Goal: Information Seeking & Learning: Learn about a topic

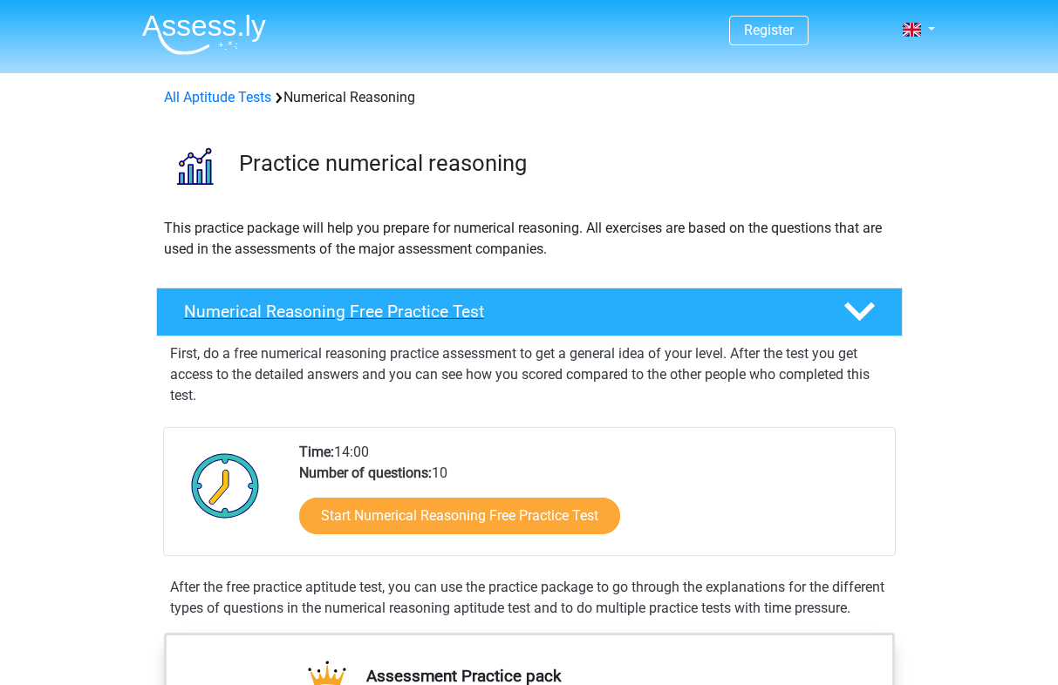
click at [859, 315] on polygon at bounding box center [859, 312] width 31 height 19
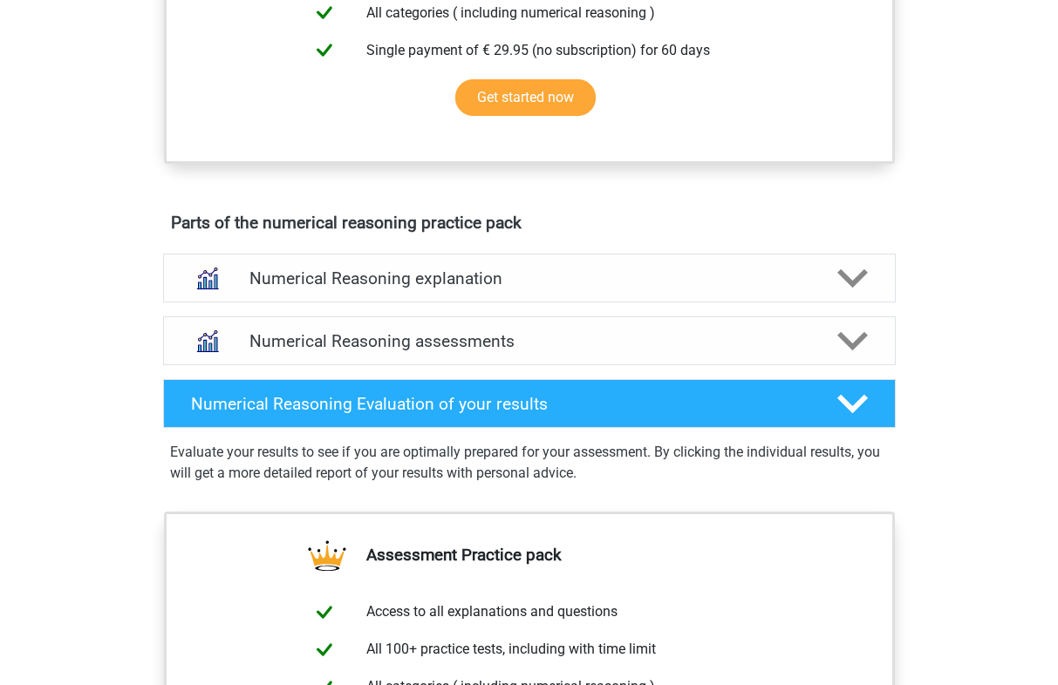
scroll to position [600, 0]
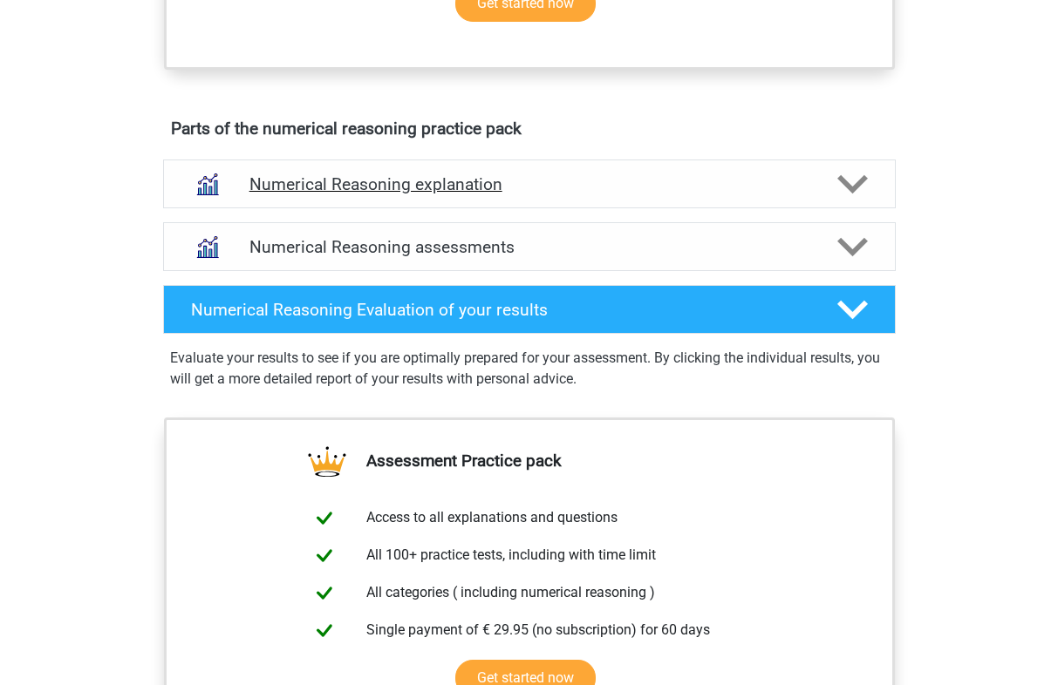
click at [849, 183] on icon at bounding box center [852, 184] width 31 height 31
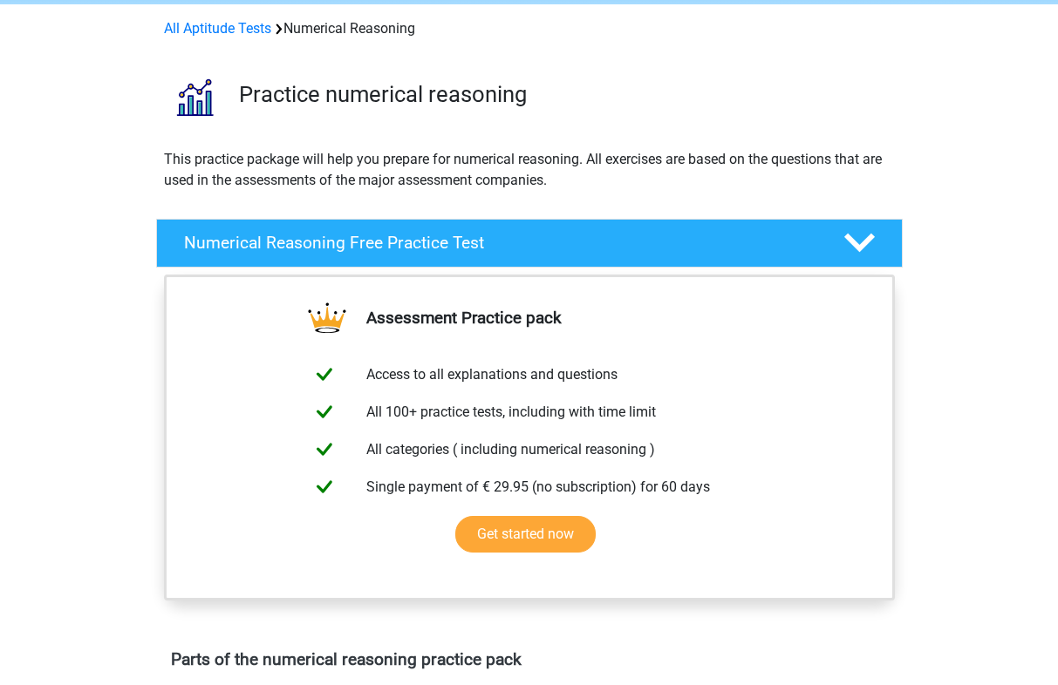
scroll to position [35, 0]
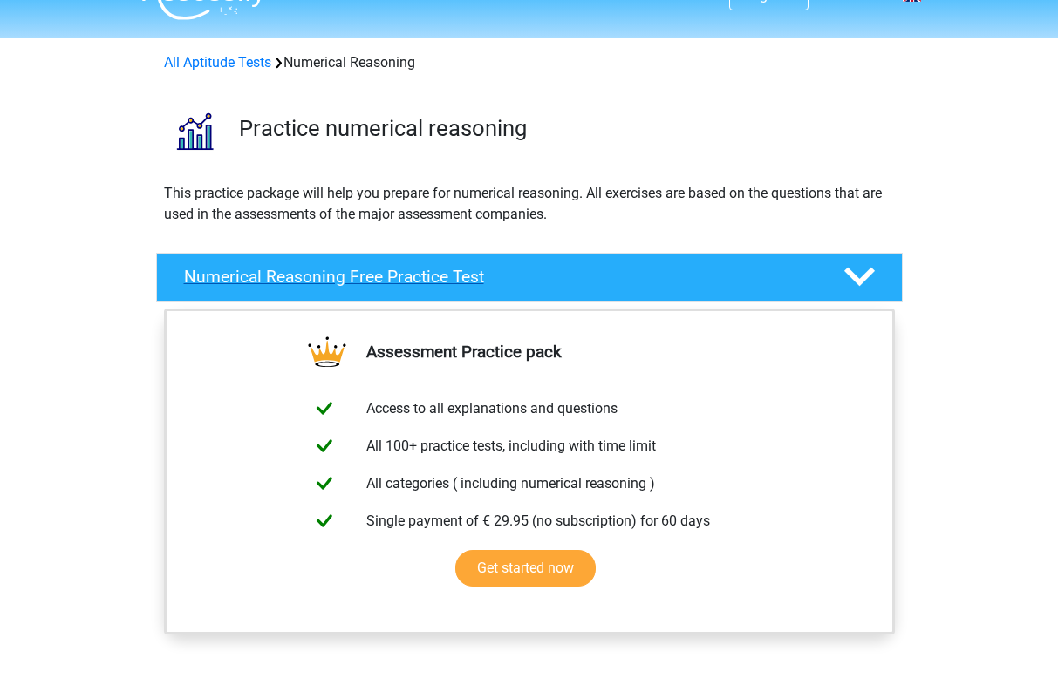
click at [866, 278] on polygon at bounding box center [859, 277] width 31 height 19
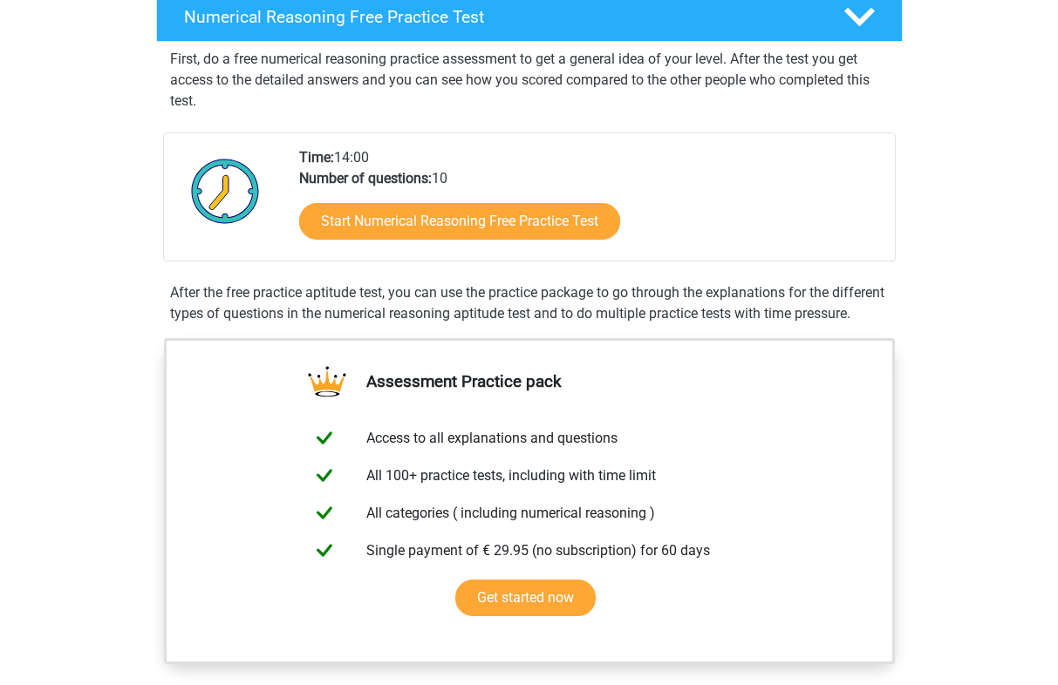
scroll to position [297, 0]
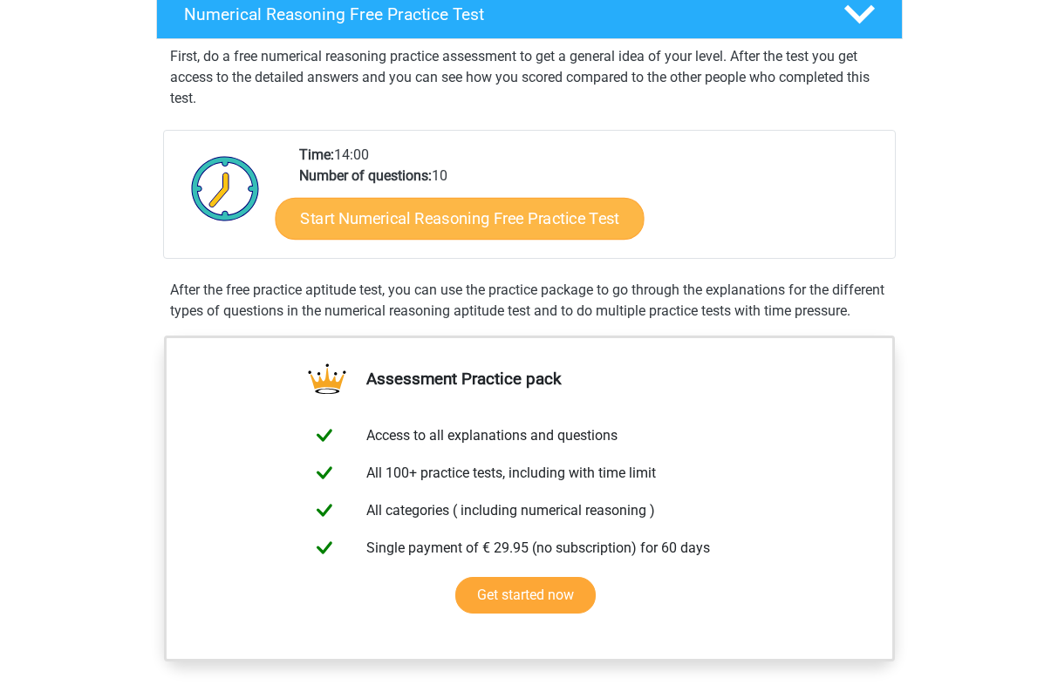
click at [530, 226] on link "Start Numerical Reasoning Free Practice Test" at bounding box center [459, 218] width 369 height 42
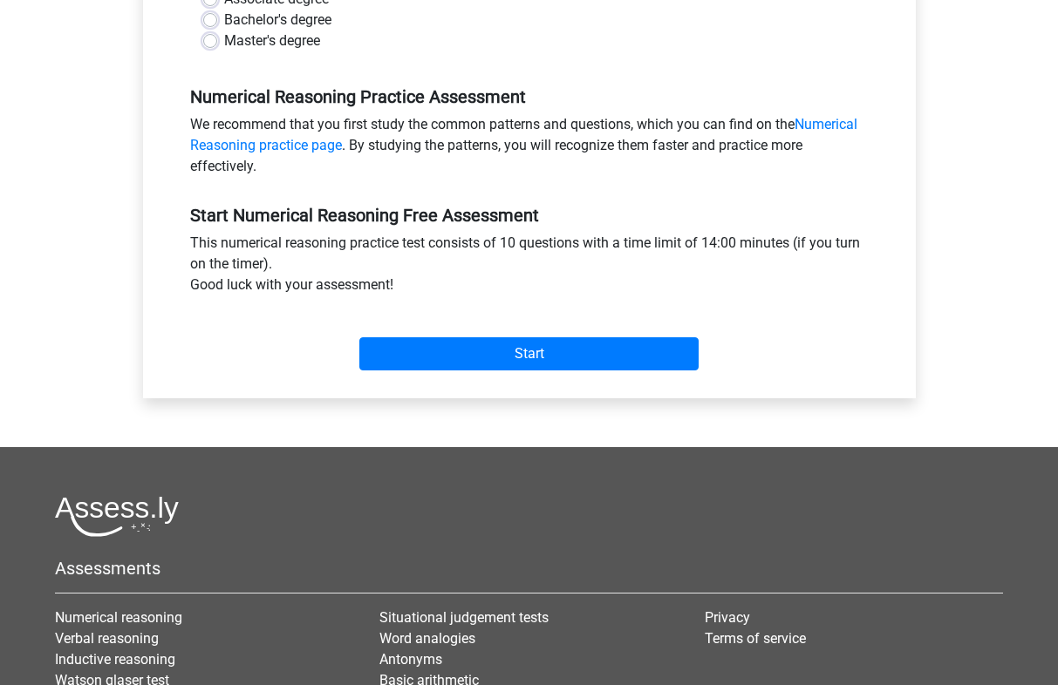
scroll to position [475, 0]
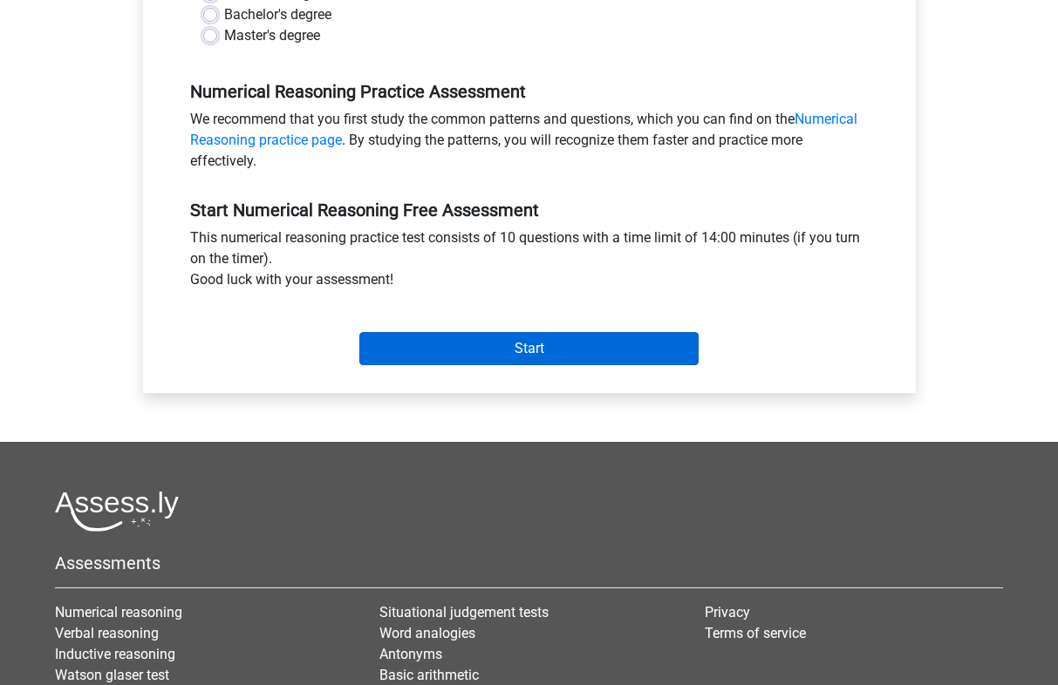
click at [537, 347] on input "Start" at bounding box center [528, 348] width 339 height 33
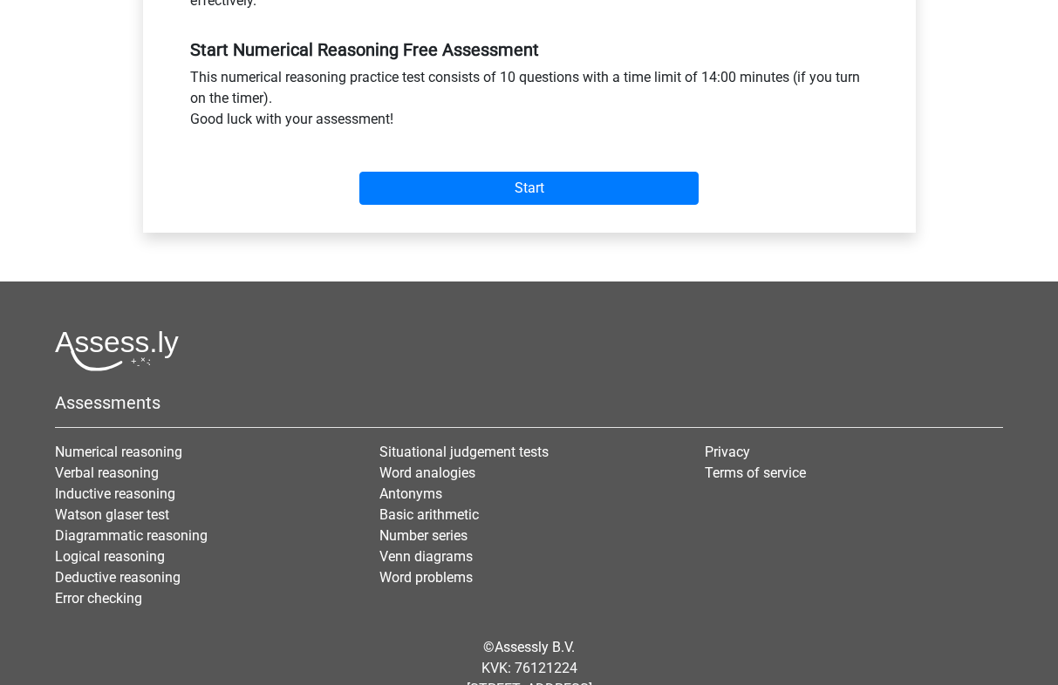
scroll to position [682, 0]
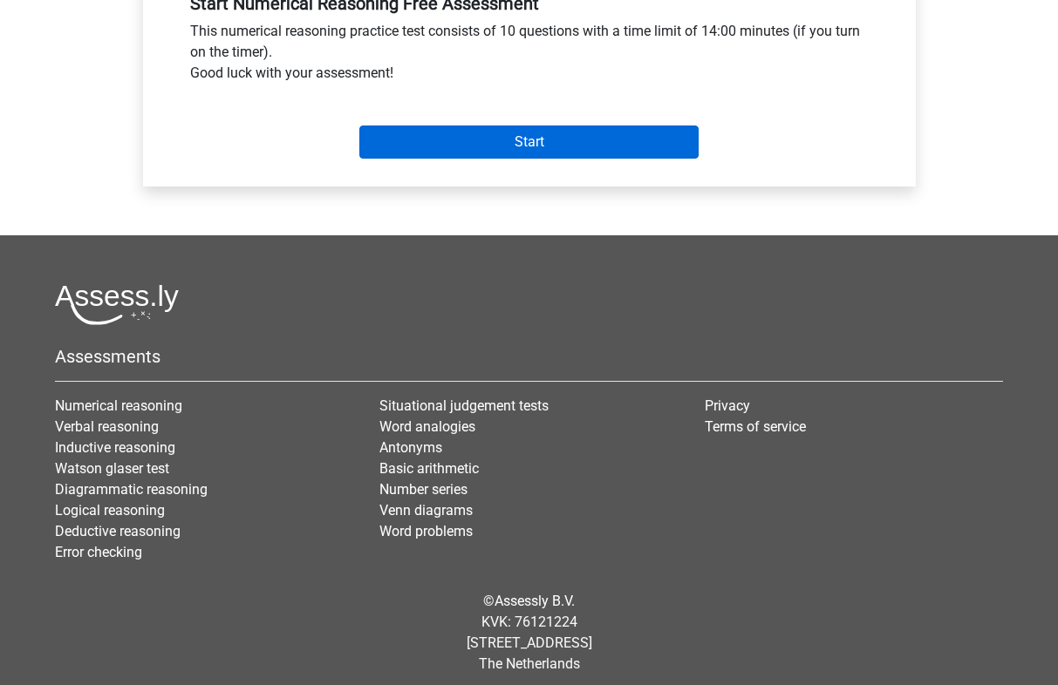
click at [530, 142] on input "Start" at bounding box center [528, 142] width 339 height 33
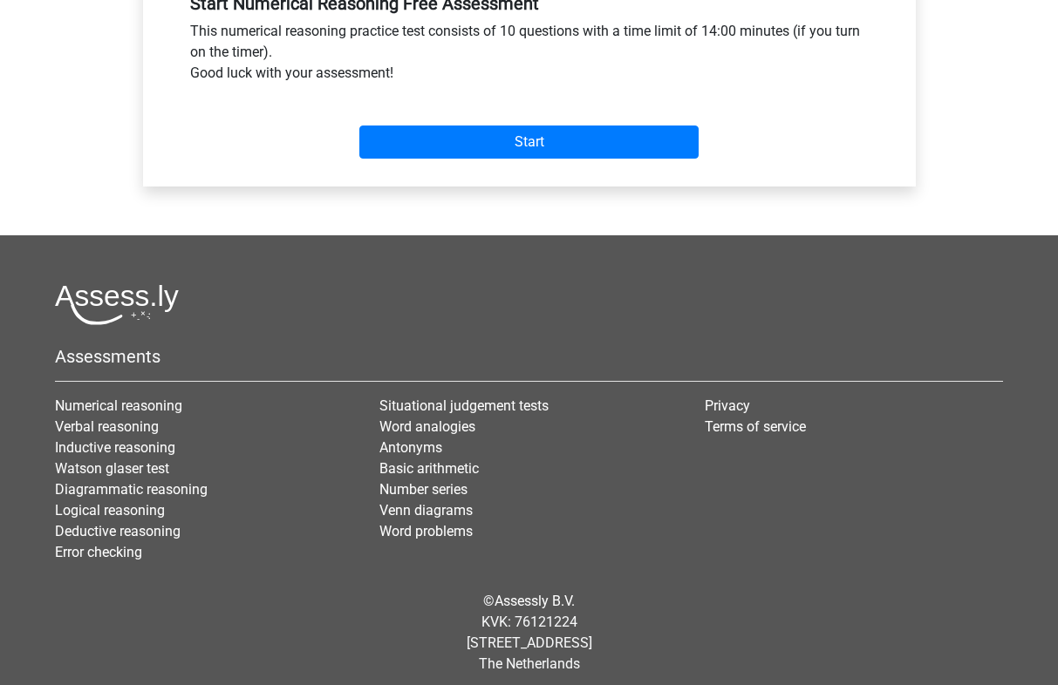
scroll to position [104, 0]
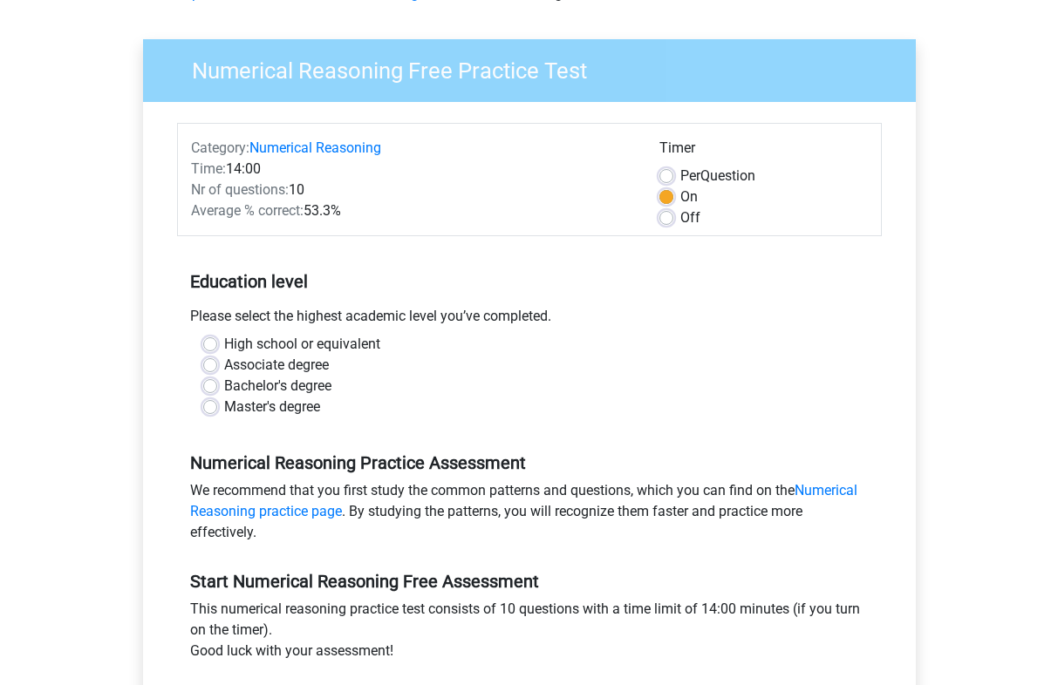
click at [224, 408] on label "Master's degree" at bounding box center [272, 407] width 96 height 21
click at [212, 408] on input "Master's degree" at bounding box center [210, 405] width 14 height 17
radio input "true"
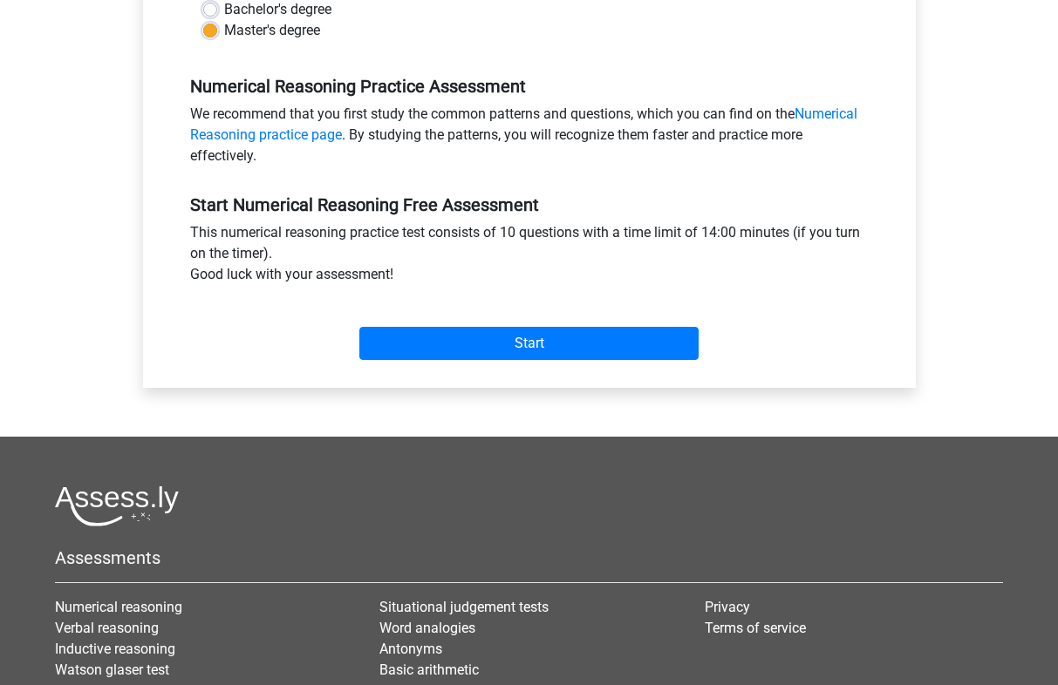
scroll to position [442, 0]
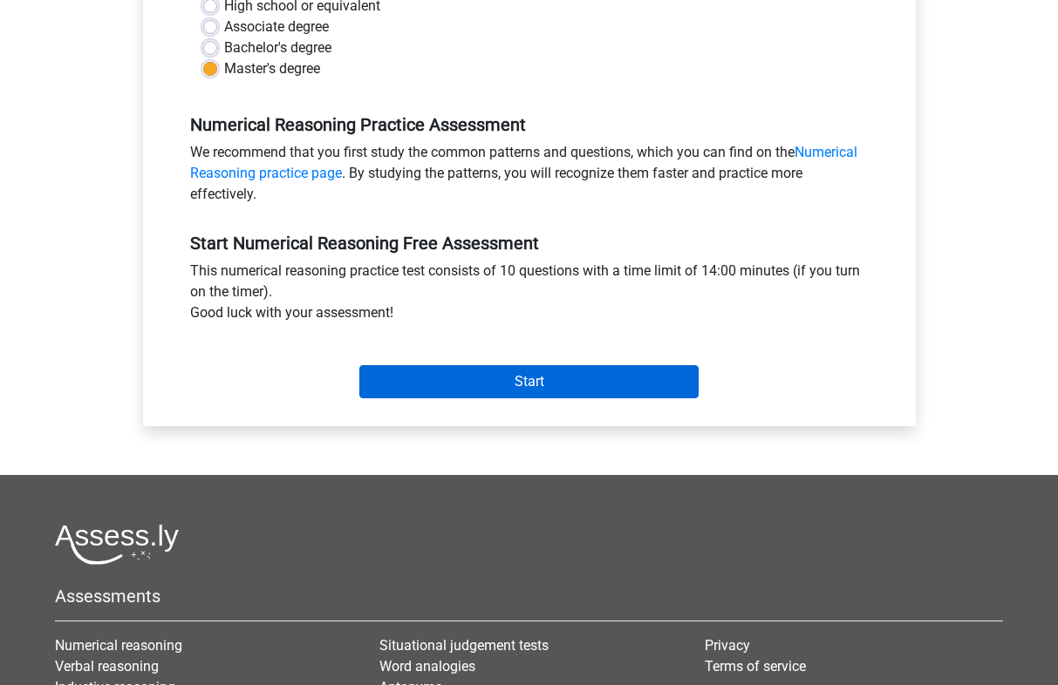
click at [534, 372] on input "Start" at bounding box center [528, 381] width 339 height 33
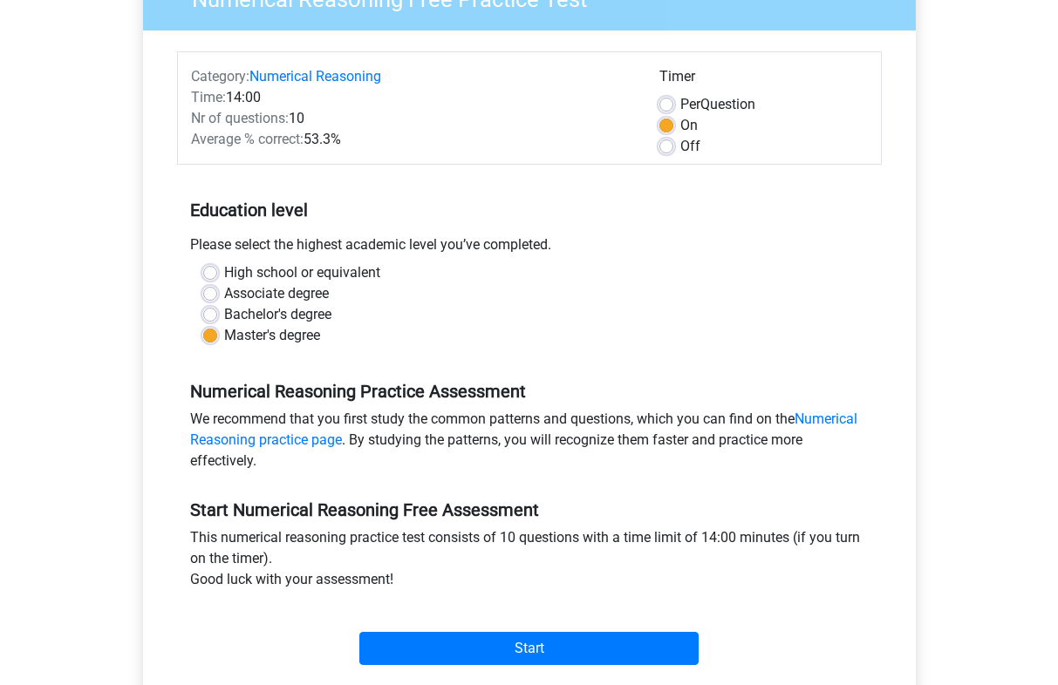
scroll to position [157, 0]
